Goal: Task Accomplishment & Management: Manage account settings

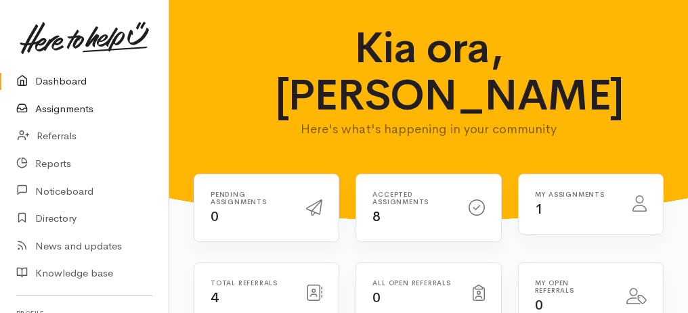
click at [68, 110] on link "Assignments" at bounding box center [84, 109] width 169 height 28
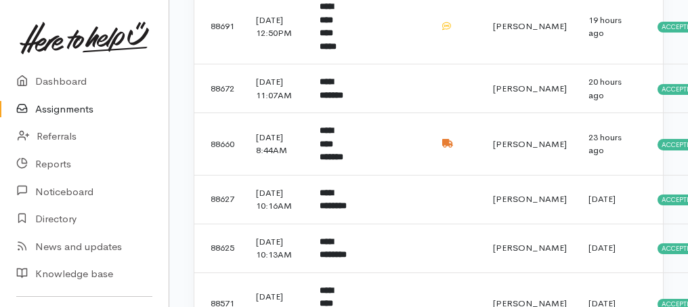
scroll to position [315, 0]
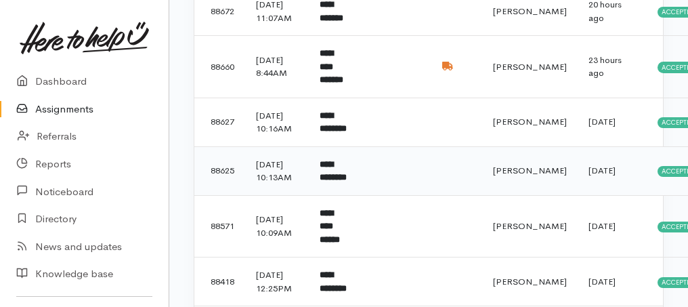
click at [334, 182] on b "**********" at bounding box center [332, 171] width 27 height 22
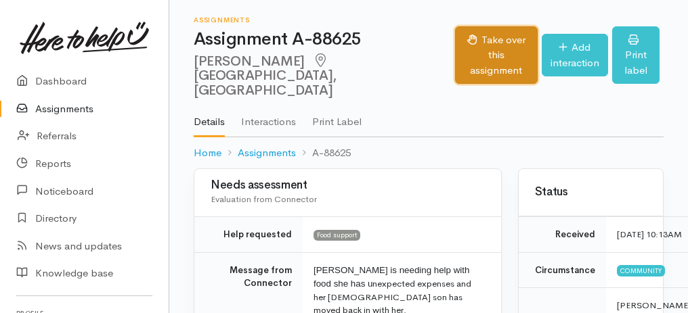
click at [464, 56] on button "Take over this assignment" at bounding box center [496, 55] width 82 height 58
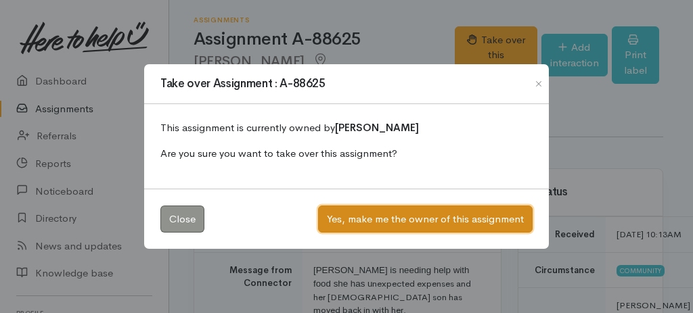
click at [412, 221] on button "Yes, make me the owner of this assignment" at bounding box center [425, 220] width 215 height 28
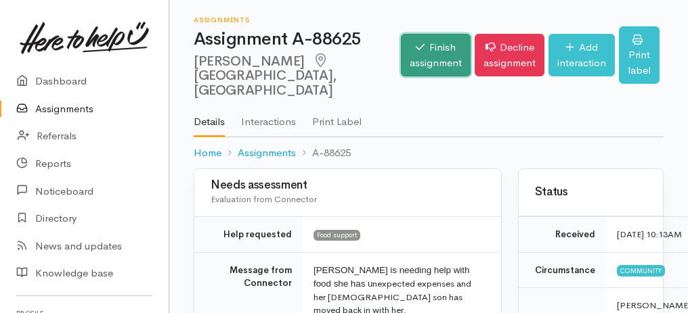
click at [413, 47] on link "Finish assignment" at bounding box center [436, 55] width 70 height 43
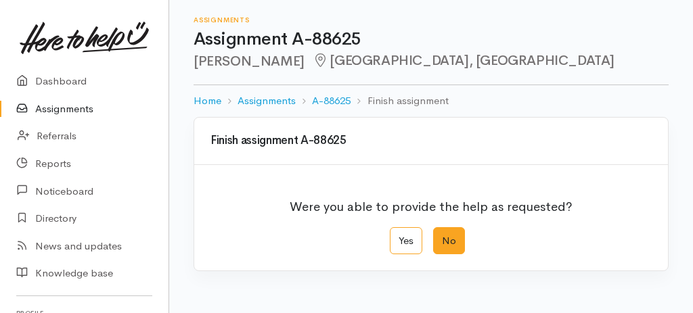
click at [442, 240] on label "No" at bounding box center [449, 241] width 32 height 28
click at [442, 236] on input "No" at bounding box center [437, 231] width 9 height 9
radio input "true"
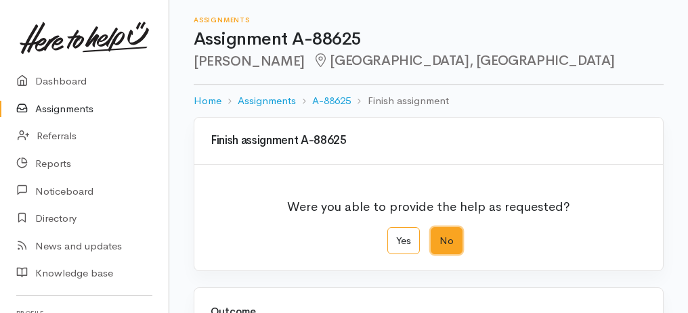
scroll to position [180, 0]
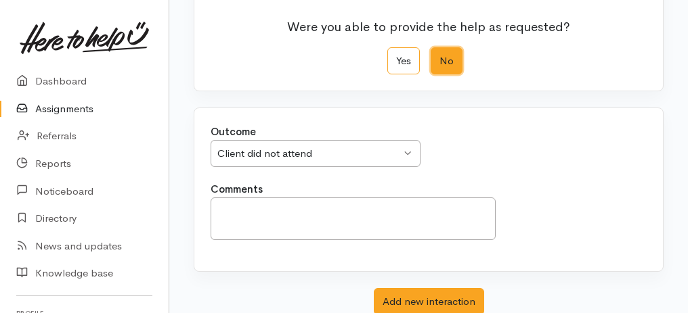
click at [407, 149] on div "Client did not attend Client did not attend" at bounding box center [316, 154] width 210 height 28
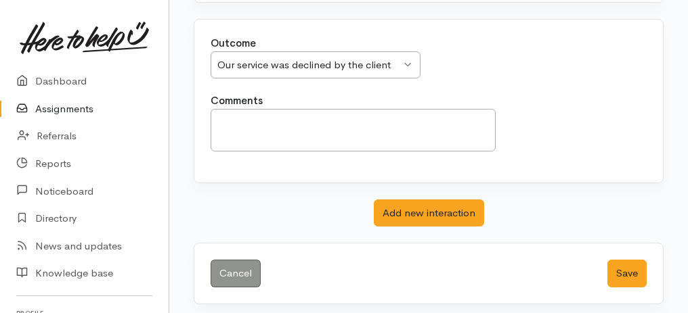
scroll to position [269, 0]
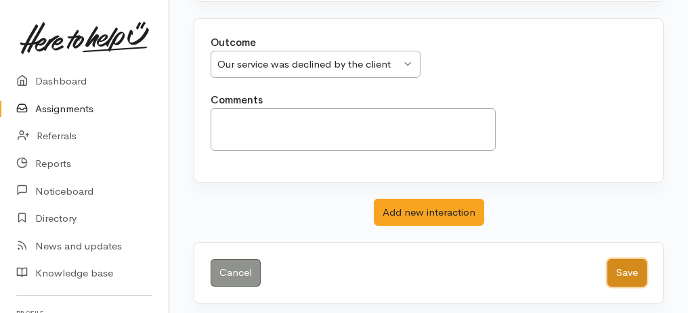
click at [623, 272] on button "Save" at bounding box center [626, 273] width 39 height 28
